Goal: Entertainment & Leisure: Consume media (video, audio)

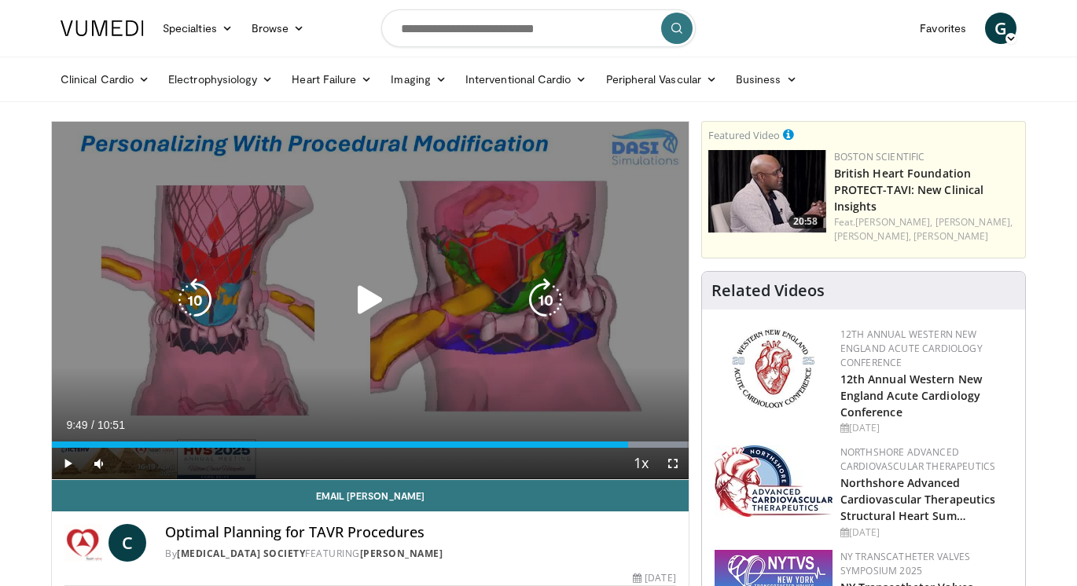
click at [356, 295] on icon "Video Player" at bounding box center [370, 300] width 44 height 44
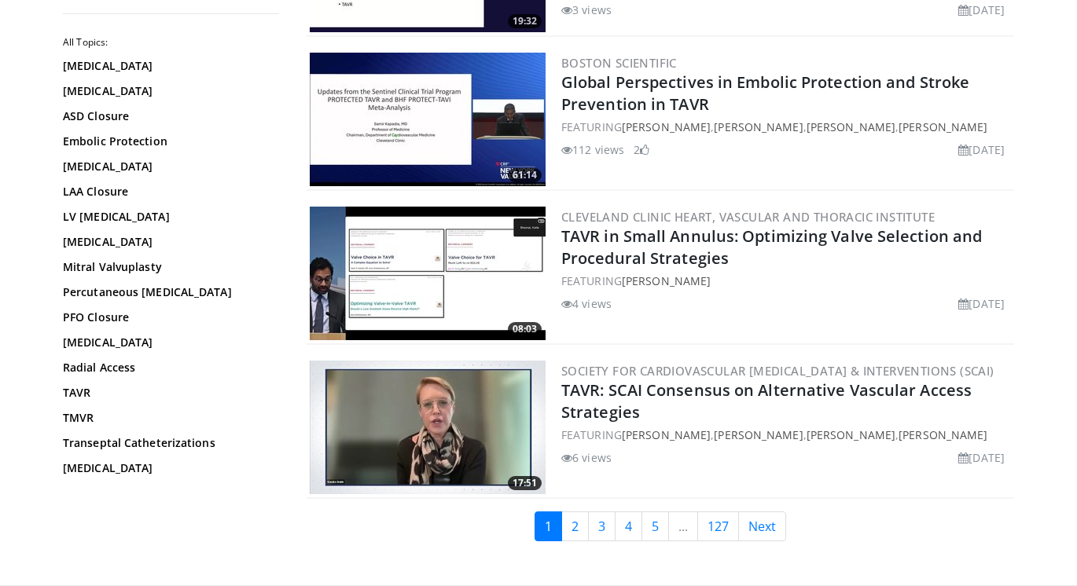
scroll to position [3694, 0]
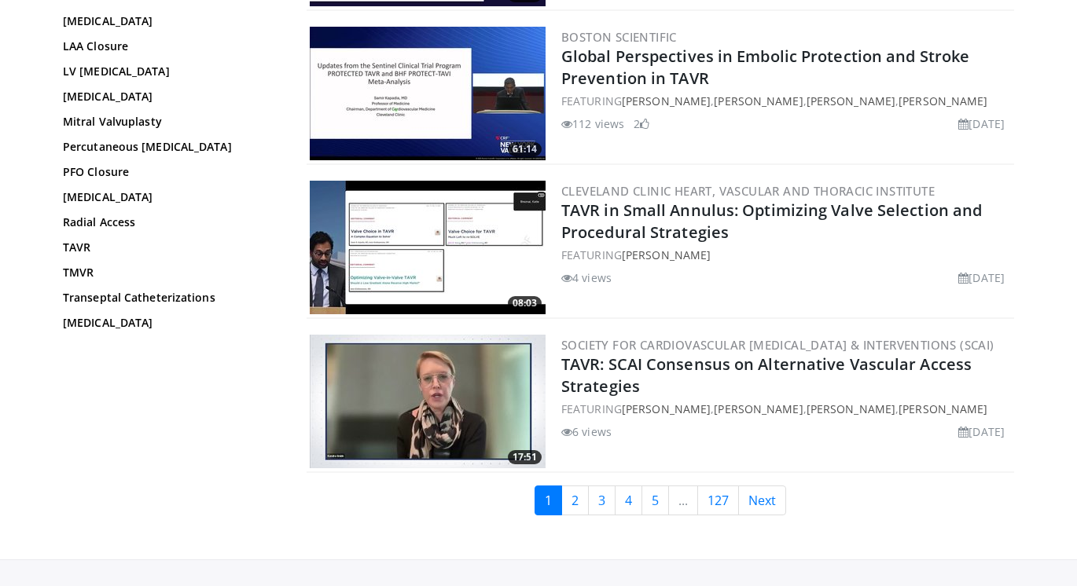
click at [460, 416] on img at bounding box center [428, 402] width 236 height 134
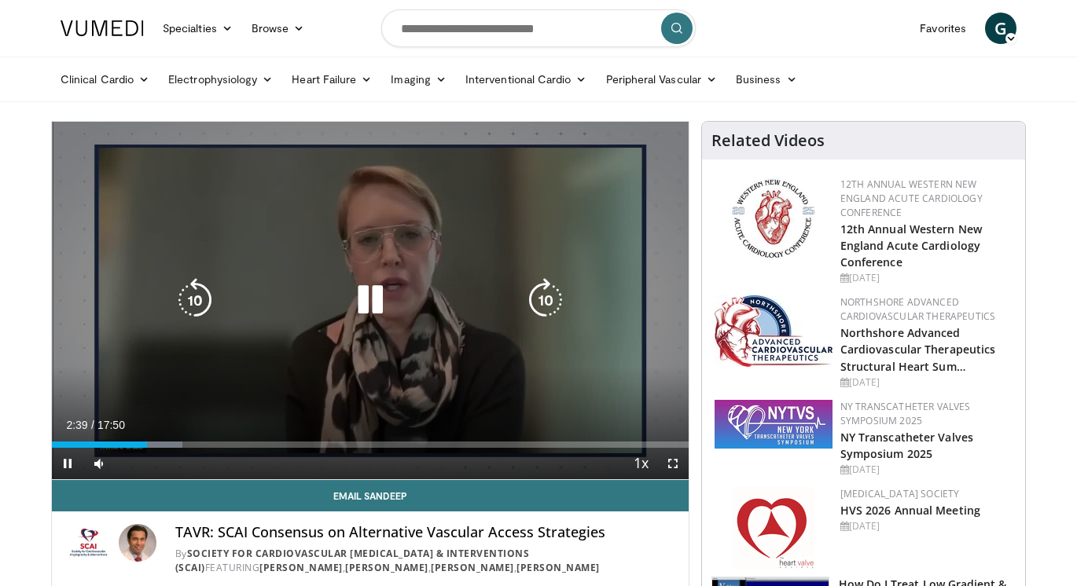
click at [384, 219] on div "10 seconds Tap to unmute" at bounding box center [370, 301] width 637 height 358
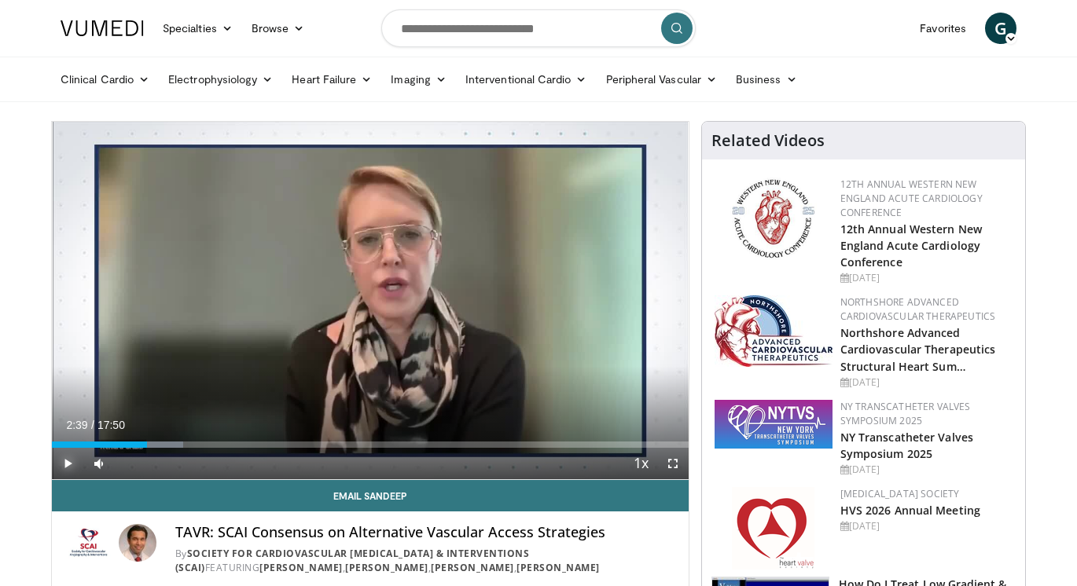
click at [69, 462] on span "Video Player" at bounding box center [67, 463] width 31 height 31
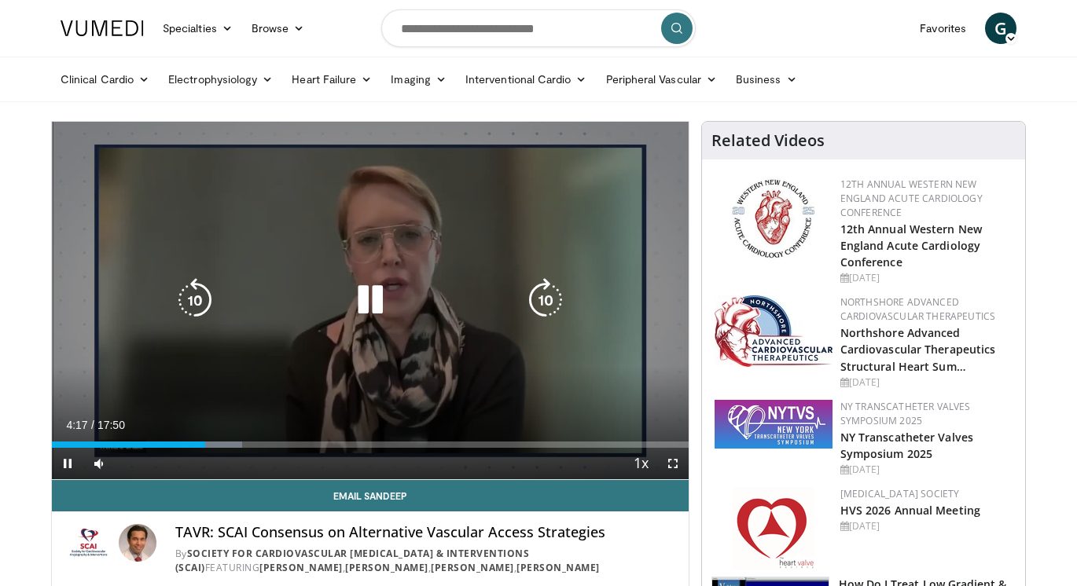
click at [372, 311] on icon "Video Player" at bounding box center [370, 300] width 44 height 44
click at [376, 295] on icon "Video Player" at bounding box center [370, 300] width 44 height 44
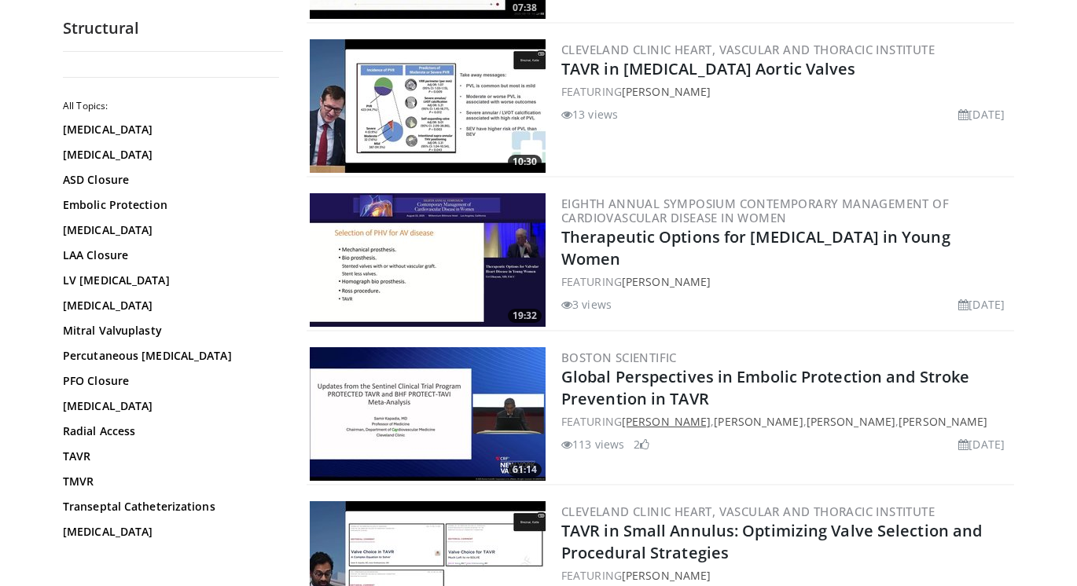
scroll to position [3301, 0]
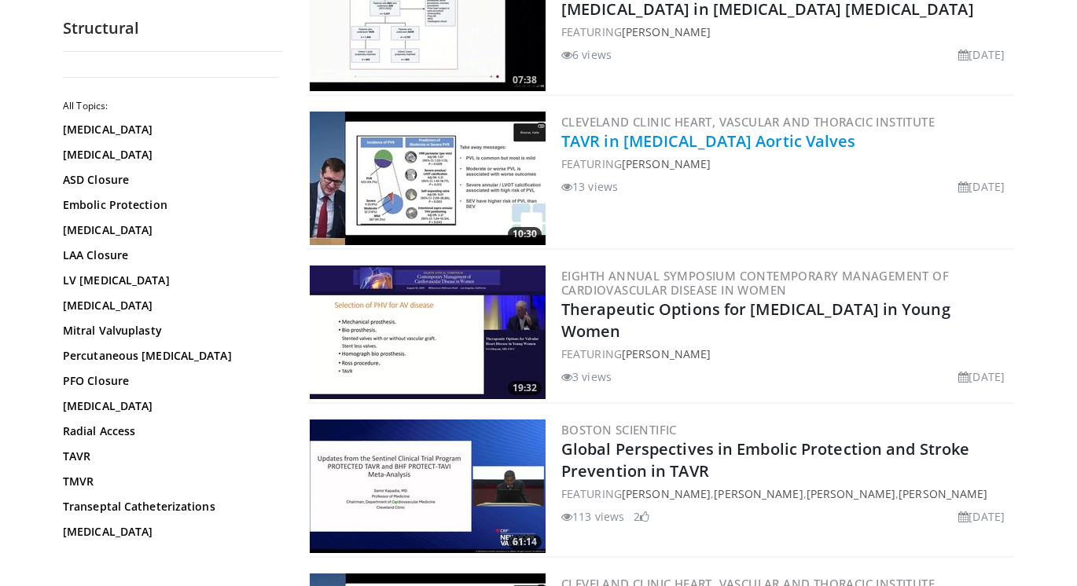
click at [678, 143] on link "TAVR in Bicuspid Aortic Valves" at bounding box center [708, 140] width 295 height 21
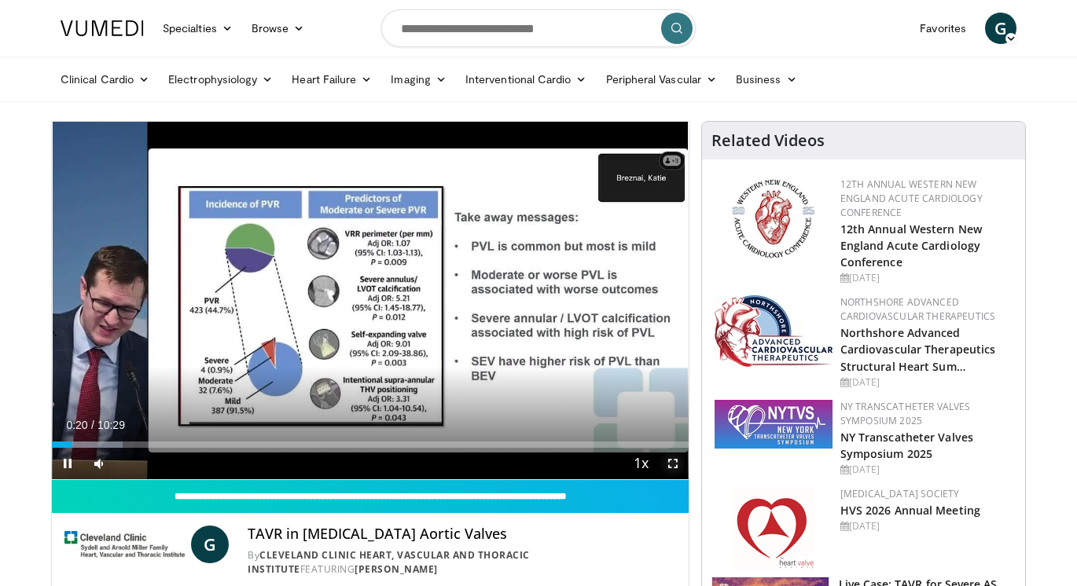
click at [674, 463] on span "Video Player" at bounding box center [672, 463] width 31 height 31
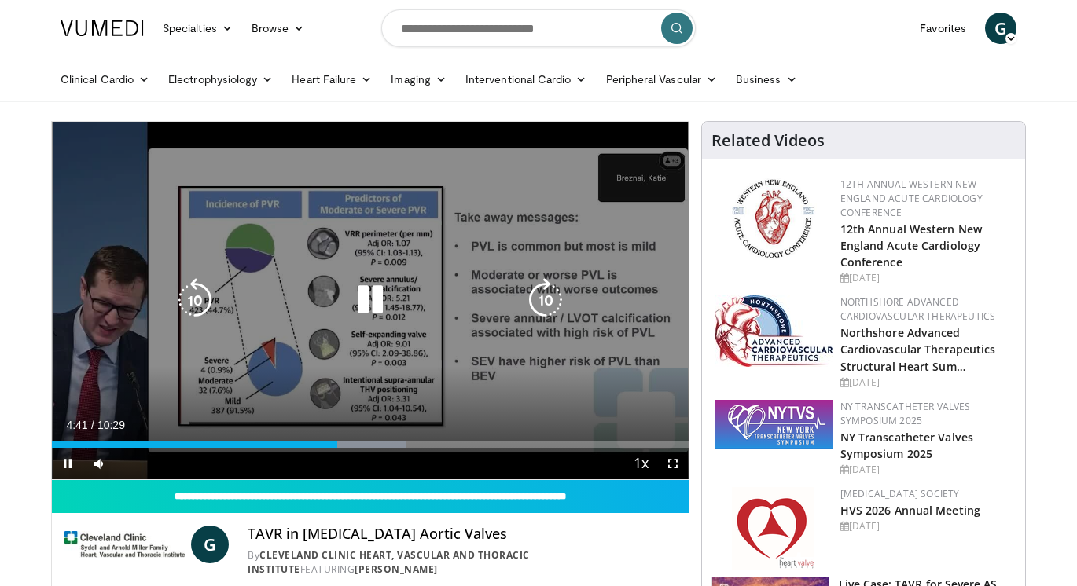
click at [365, 302] on icon "Video Player" at bounding box center [370, 300] width 44 height 44
